Goal: Task Accomplishment & Management: Manage account settings

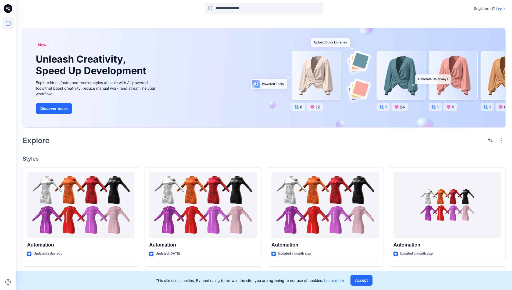
click at [499, 9] on p "Login" at bounding box center [500, 9] width 10 height 6
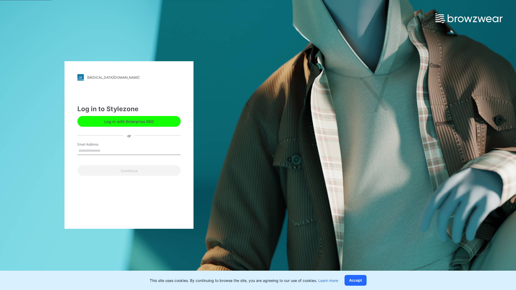
click at [106, 150] on input "Email Address" at bounding box center [128, 151] width 103 height 8
type input "**********"
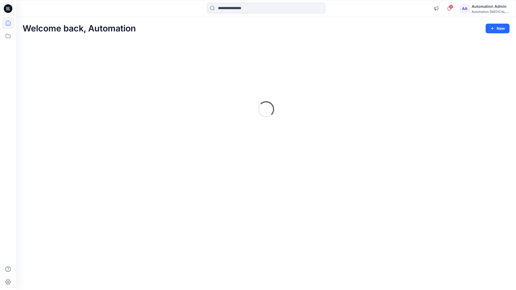
click at [10, 23] on icon at bounding box center [8, 23] width 5 height 5
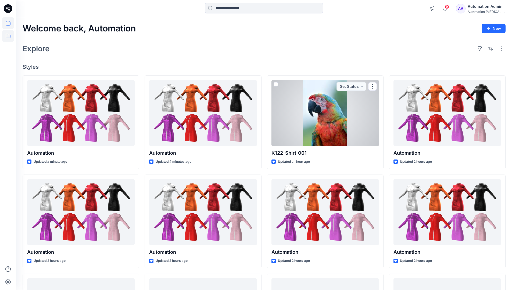
click at [9, 37] on icon at bounding box center [8, 36] width 12 height 12
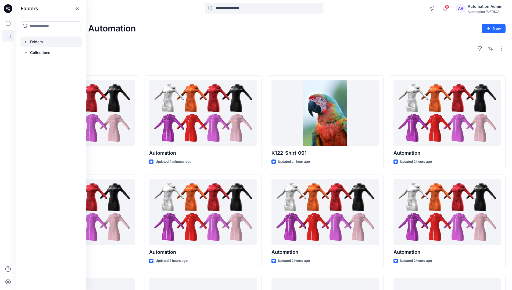
click at [38, 39] on div at bounding box center [50, 42] width 61 height 11
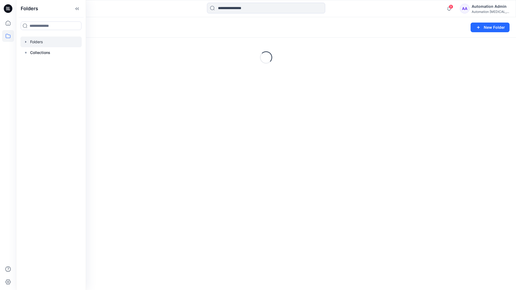
click at [143, 123] on div "Folders New Folder Loading..." at bounding box center [265, 153] width 499 height 273
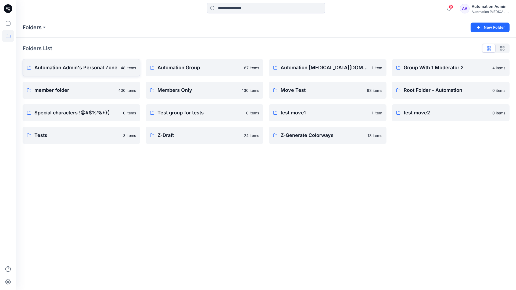
click at [92, 67] on p "Automation Admin's Personal Zone" at bounding box center [75, 68] width 83 height 8
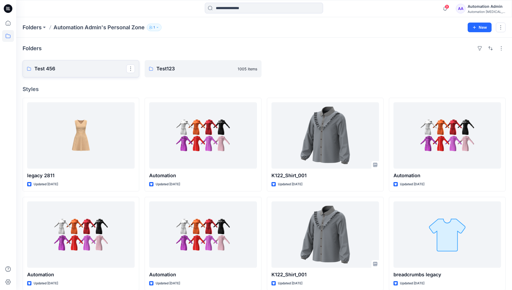
click at [50, 68] on p "Test 456" at bounding box center [80, 69] width 92 height 8
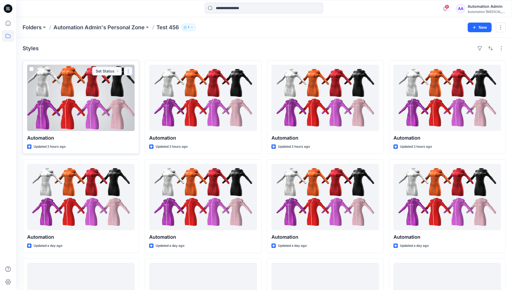
click at [128, 70] on button "button" at bounding box center [128, 71] width 9 height 9
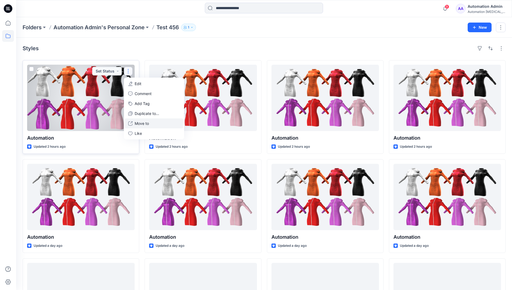
click at [144, 125] on p "Move to" at bounding box center [142, 124] width 14 height 6
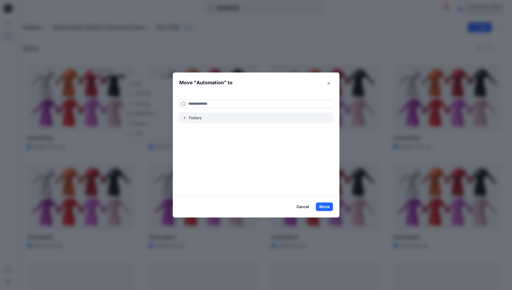
click at [185, 118] on icon "button" at bounding box center [184, 118] width 1 height 2
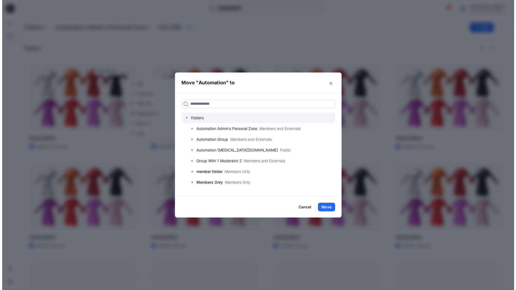
scroll to position [42, 0]
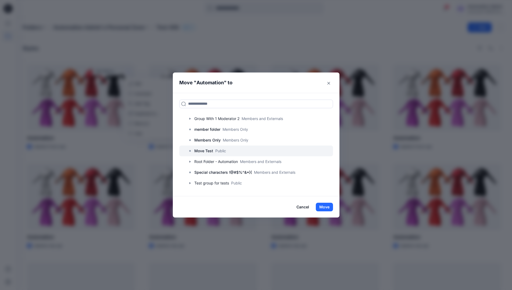
click at [208, 151] on p "Move Test" at bounding box center [203, 151] width 19 height 6
click at [326, 205] on button "Move" at bounding box center [323, 207] width 17 height 9
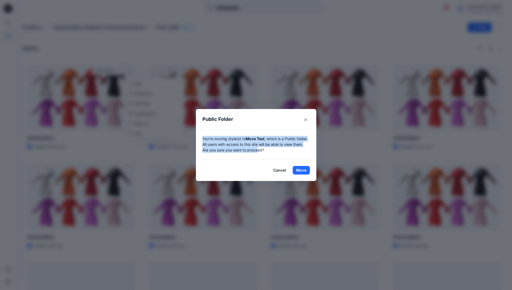
drag, startPoint x: 326, startPoint y: 205, endPoint x: 270, endPoint y: 149, distance: 79.7
click at [270, 149] on p "You're moving style(s) to Move Test , which is a Public folder. All users with …" at bounding box center [255, 144] width 107 height 17
click at [303, 170] on button "Move" at bounding box center [300, 170] width 17 height 9
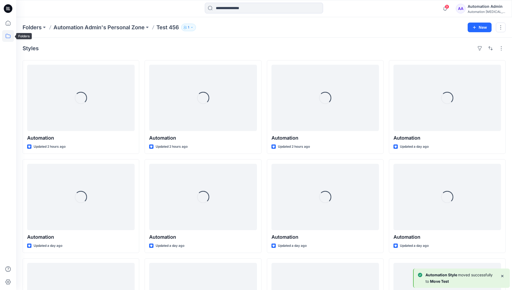
click at [6, 35] on icon at bounding box center [8, 36] width 12 height 12
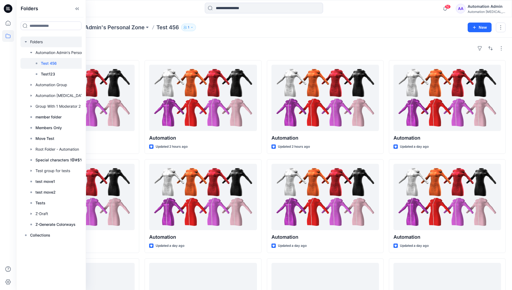
click at [35, 42] on div at bounding box center [57, 42] width 75 height 11
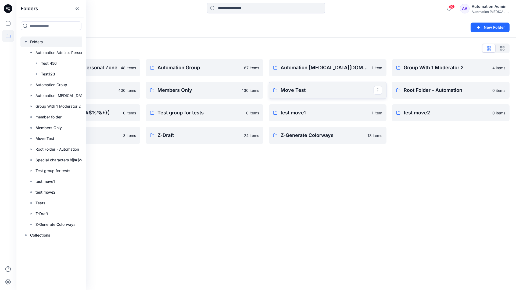
click at [288, 92] on p "Move Test" at bounding box center [326, 90] width 93 height 8
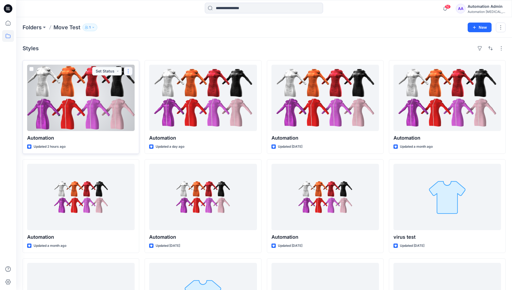
click at [126, 72] on button "button" at bounding box center [128, 71] width 9 height 9
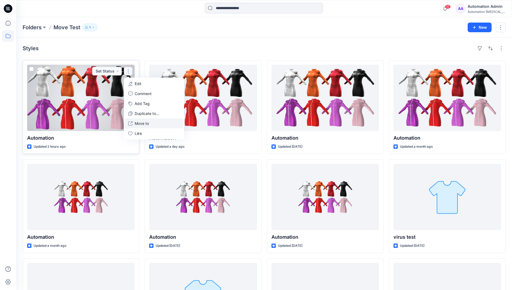
click at [143, 121] on p "Move to" at bounding box center [142, 124] width 14 height 6
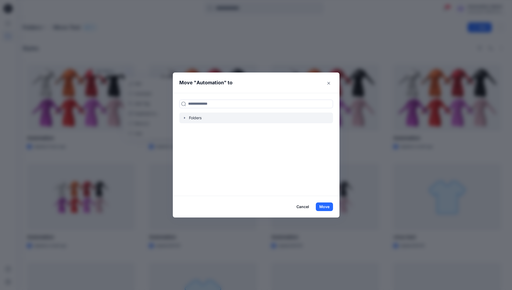
click at [185, 119] on icon "button" at bounding box center [184, 118] width 4 height 4
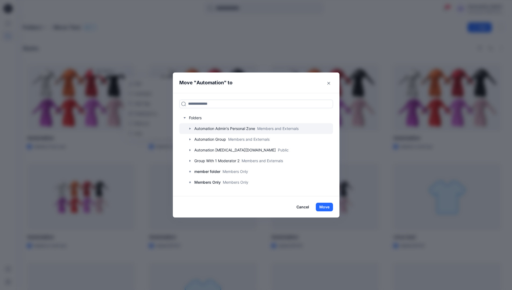
click at [192, 128] on icon "button" at bounding box center [190, 128] width 4 height 4
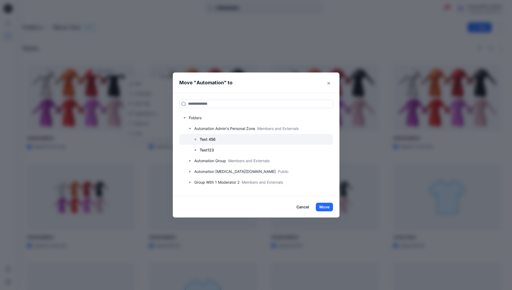
click at [206, 138] on p "Test 456" at bounding box center [207, 139] width 16 height 6
click at [328, 208] on button "Move" at bounding box center [323, 207] width 17 height 9
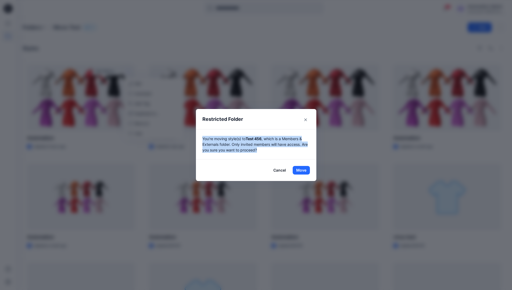
drag, startPoint x: 328, startPoint y: 208, endPoint x: 263, endPoint y: 152, distance: 85.5
click at [263, 152] on p "You're moving style(s) to Test 456 , which is a Members & Externals folder. Onl…" at bounding box center [255, 144] width 107 height 17
click at [303, 170] on button "Move" at bounding box center [300, 170] width 17 height 9
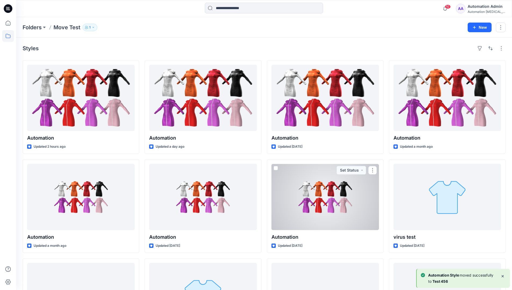
click at [482, 7] on div "Automation Admin" at bounding box center [486, 6] width 38 height 6
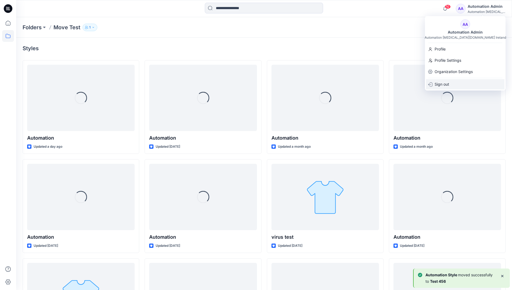
click at [448, 82] on p "Sign out" at bounding box center [441, 84] width 14 height 10
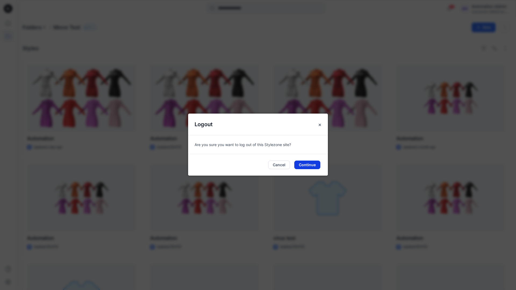
click at [317, 161] on button "Continue" at bounding box center [307, 165] width 26 height 9
